Goal: Transaction & Acquisition: Book appointment/travel/reservation

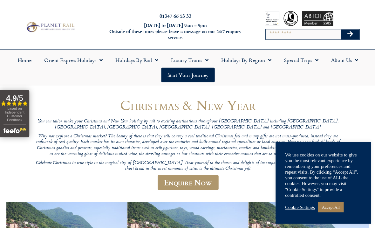
click at [339, 209] on link "Accept All" at bounding box center [329, 207] width 25 height 10
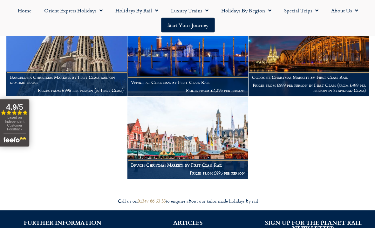
scroll to position [435, 0]
click at [214, 151] on img at bounding box center [187, 138] width 121 height 82
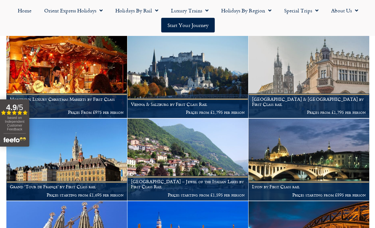
scroll to position [249, 0]
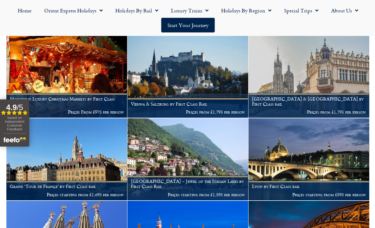
click at [101, 175] on img at bounding box center [66, 159] width 121 height 82
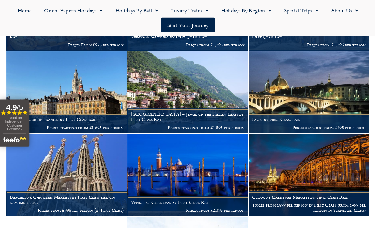
scroll to position [315, 0]
click at [207, 201] on h1 "Venice at Christmas by First Class Rail" at bounding box center [188, 201] width 114 height 5
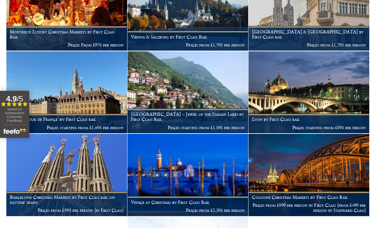
scroll to position [334, 0]
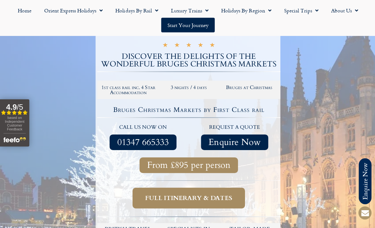
click at [223, 195] on span "Full itinerary & dates" at bounding box center [188, 198] width 87 height 8
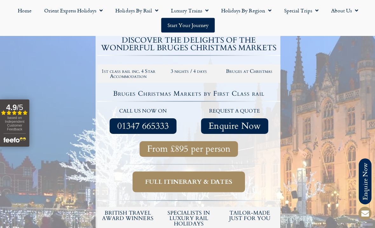
scroll to position [119, 0]
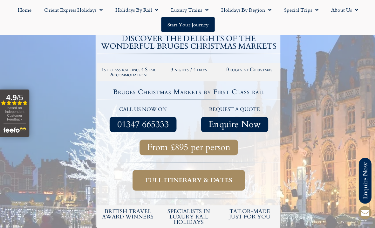
click at [216, 179] on span "Full itinerary & dates" at bounding box center [188, 180] width 87 height 8
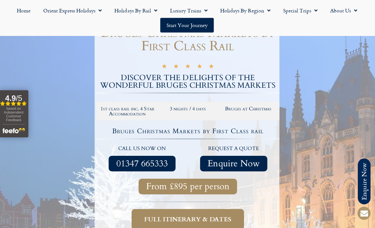
scroll to position [80, 0]
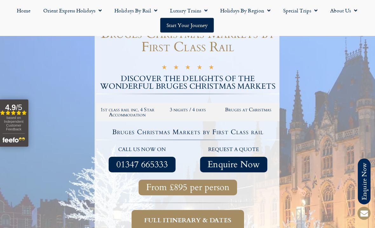
click at [231, 220] on span "Full itinerary & dates" at bounding box center [188, 220] width 87 height 8
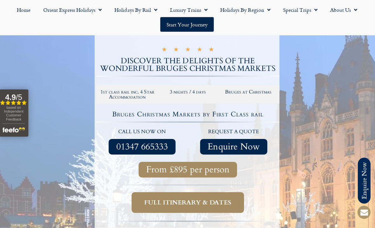
scroll to position [119, 0]
